Goal: Navigation & Orientation: Find specific page/section

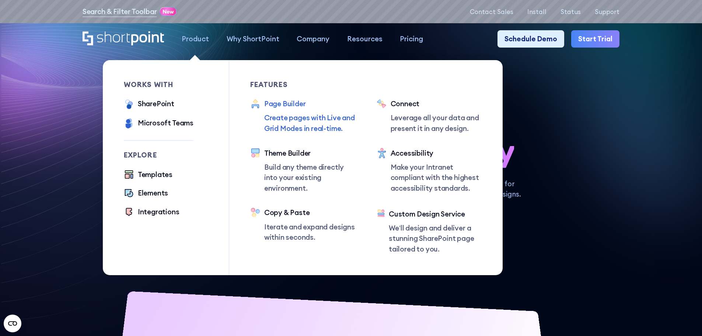
click at [286, 103] on div "Page Builder" at bounding box center [309, 103] width 91 height 11
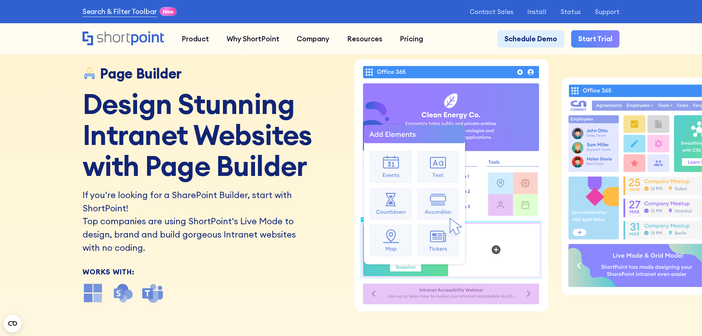
click at [41, 135] on div "Page Builder Design Stunning Intranet Websites with Page Builder If you're look…" at bounding box center [351, 175] width 702 height 351
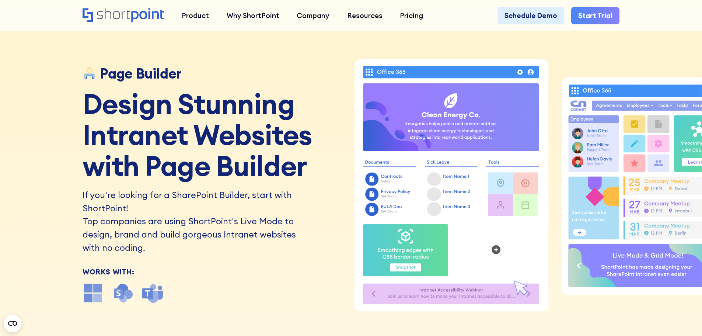
scroll to position [74, 0]
